Goal: Check status: Check status

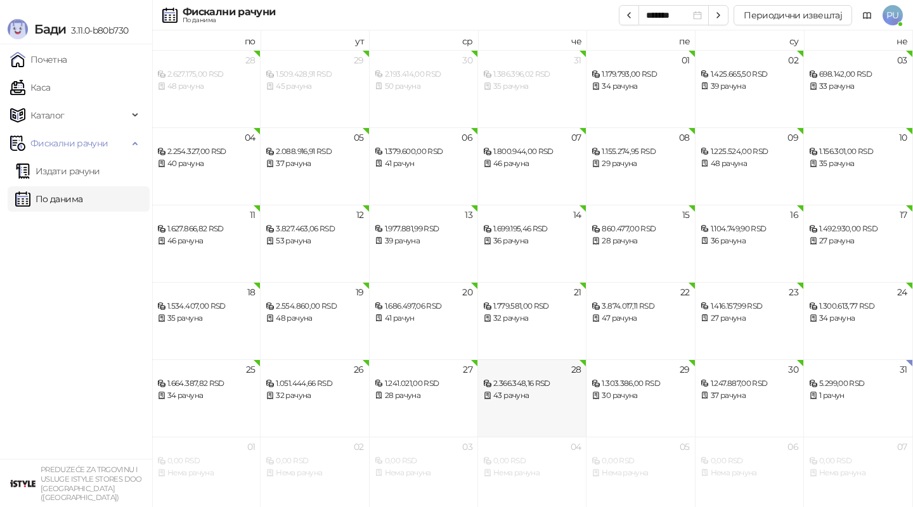
click at [521, 394] on div "43 рачуна" at bounding box center [532, 396] width 98 height 12
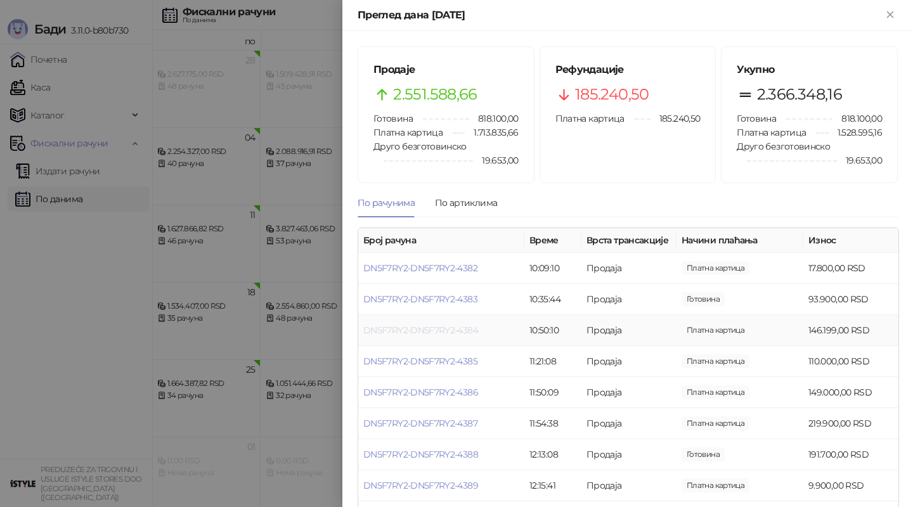
click at [466, 330] on link "DN5F7RY2-DN5F7RY2-4384" at bounding box center [420, 329] width 115 height 11
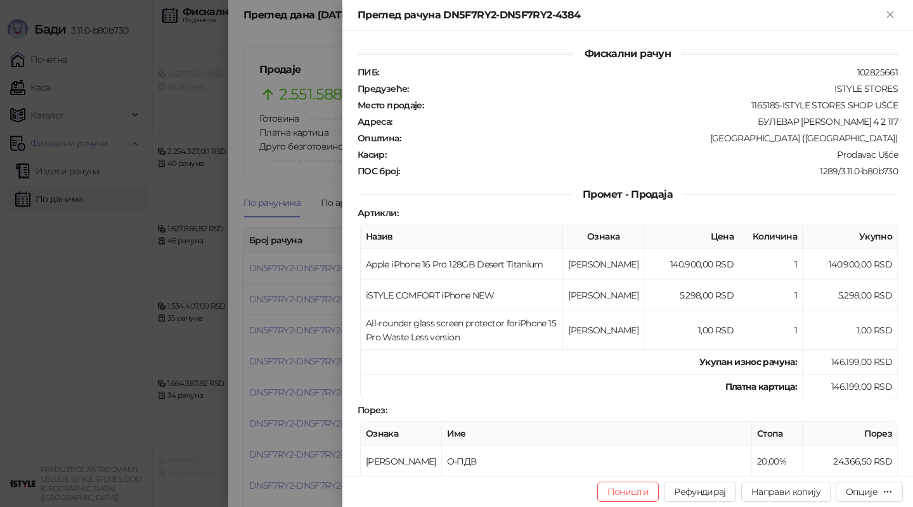
click at [327, 332] on div at bounding box center [456, 253] width 913 height 507
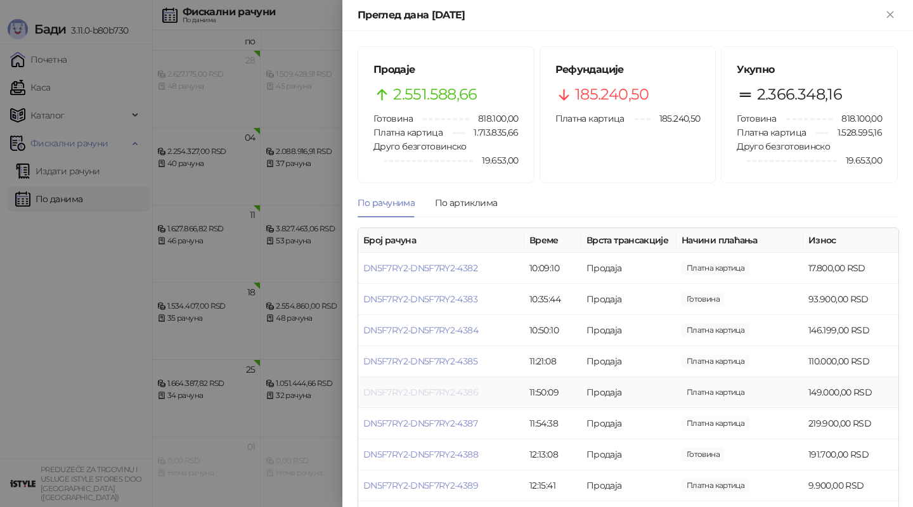
click at [466, 393] on link "DN5F7RY2-DN5F7RY2-4386" at bounding box center [420, 392] width 115 height 11
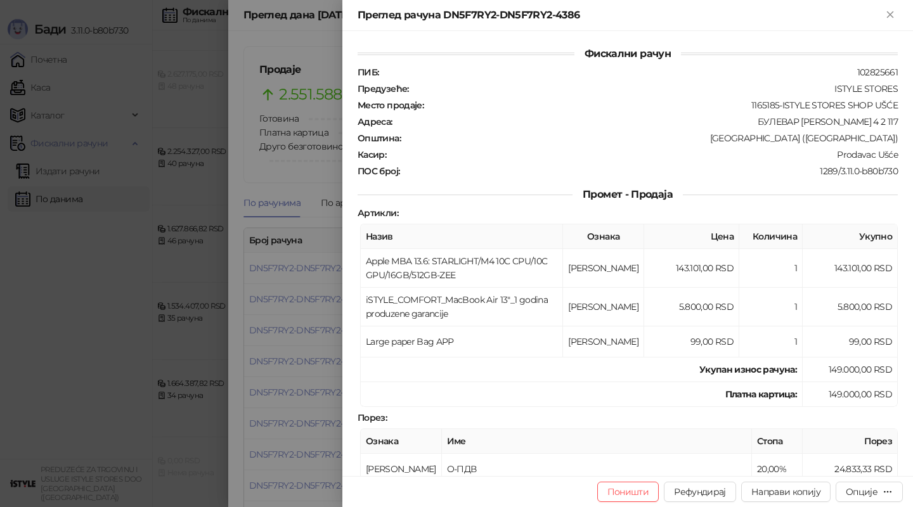
click at [320, 318] on div at bounding box center [456, 253] width 913 height 507
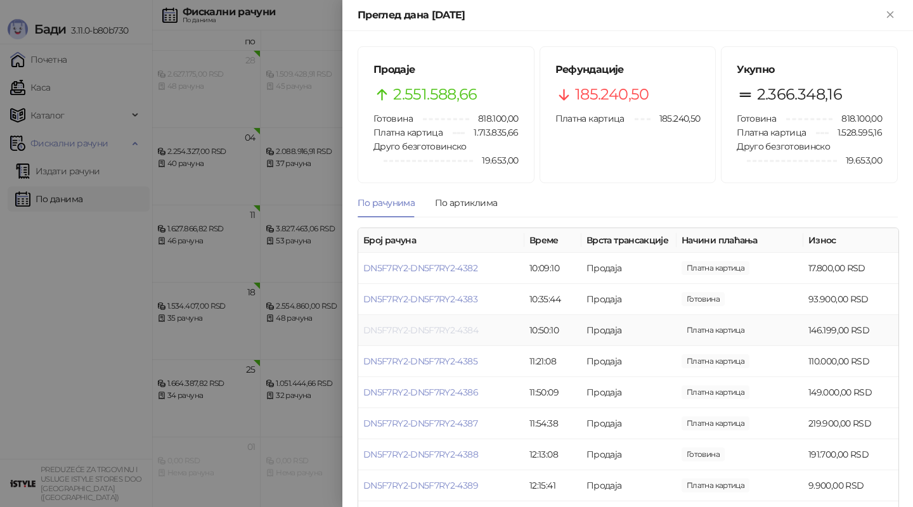
click at [460, 330] on link "DN5F7RY2-DN5F7RY2-4384" at bounding box center [420, 329] width 115 height 11
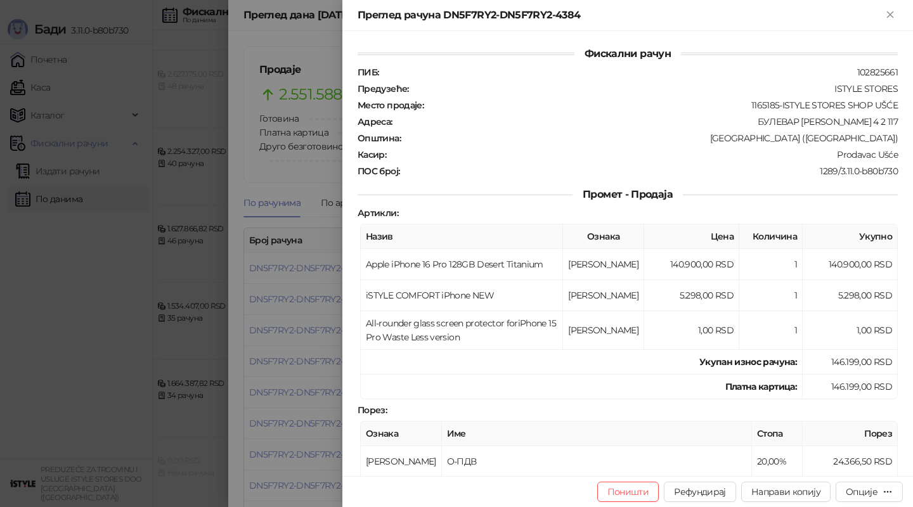
click at [316, 321] on div at bounding box center [456, 253] width 913 height 507
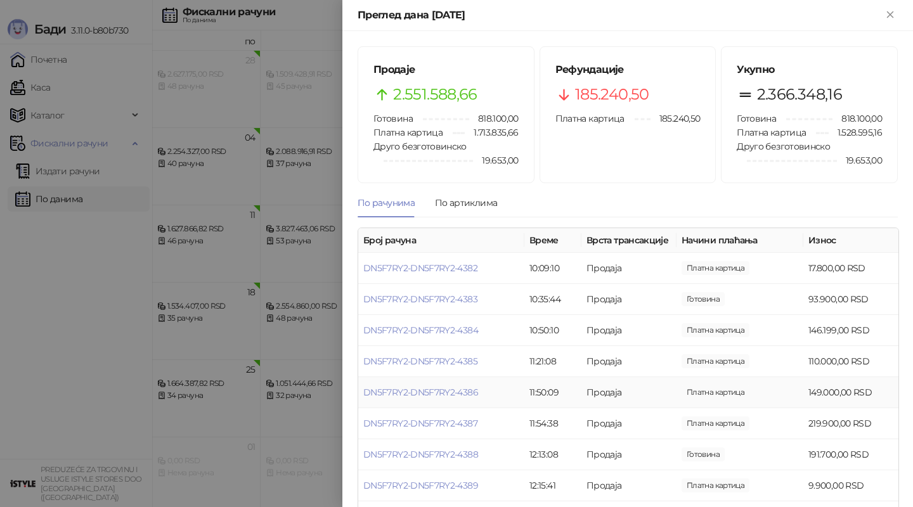
click at [400, 386] on td "DN5F7RY2-DN5F7RY2-4386" at bounding box center [441, 392] width 166 height 31
click at [412, 390] on link "DN5F7RY2-DN5F7RY2-4386" at bounding box center [420, 392] width 115 height 11
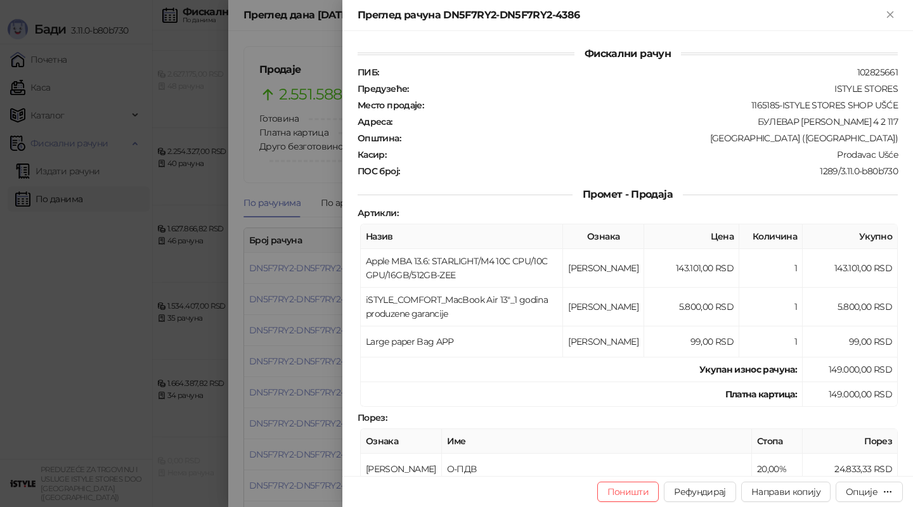
click at [325, 321] on div at bounding box center [456, 253] width 913 height 507
